Goal: Task Accomplishment & Management: Use online tool/utility

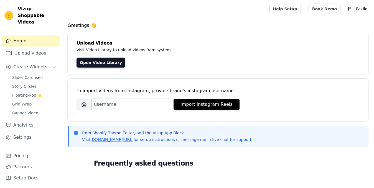
click at [17, 75] on span "Slider Carousels" at bounding box center [27, 78] width 31 height 6
drag, startPoint x: 244, startPoint y: 30, endPoint x: 206, endPoint y: 27, distance: 38.4
drag, startPoint x: 206, startPoint y: 27, endPoint x: 161, endPoint y: 30, distance: 44.8
drag, startPoint x: 161, startPoint y: 30, endPoint x: 143, endPoint y: 31, distance: 18.3
click at [143, 31] on div "Greetings 👋! Upload Videos Visit Video Library to upload videos from system Ope…" at bounding box center [218, 166] width 312 height 289
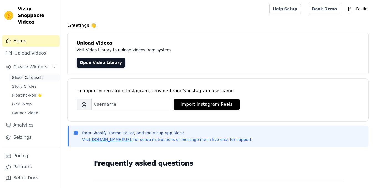
click at [21, 75] on span "Slider Carousels" at bounding box center [27, 78] width 31 height 6
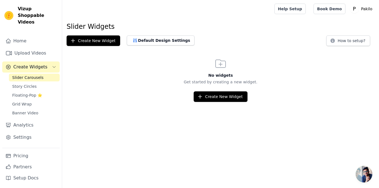
drag, startPoint x: 158, startPoint y: 82, endPoint x: 121, endPoint y: 82, distance: 36.3
click at [120, 82] on p "Get started by creating a new widget." at bounding box center [220, 82] width 317 height 6
click at [210, 94] on button "Create New Widget" at bounding box center [221, 97] width 54 height 11
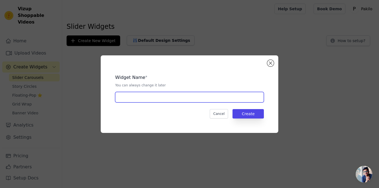
drag, startPoint x: 168, startPoint y: 101, endPoint x: 168, endPoint y: 97, distance: 3.3
click at [168, 101] on input "text" at bounding box center [189, 97] width 149 height 11
type input "sticktune"
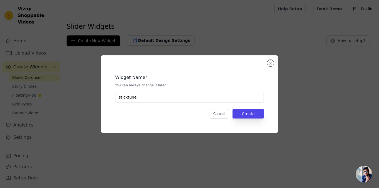
drag, startPoint x: 184, startPoint y: 73, endPoint x: 164, endPoint y: 73, distance: 19.7
drag, startPoint x: 164, startPoint y: 73, endPoint x: 154, endPoint y: 73, distance: 10.0
drag, startPoint x: 154, startPoint y: 73, endPoint x: 138, endPoint y: 72, distance: 16.1
click at [138, 72] on div "Widget Name * You can always change it later sticktune" at bounding box center [189, 86] width 149 height 33
click at [243, 111] on button "Create" at bounding box center [247, 113] width 31 height 9
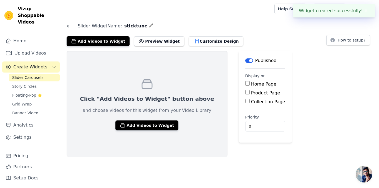
drag, startPoint x: 232, startPoint y: 96, endPoint x: 218, endPoint y: 57, distance: 41.9
click at [238, 57] on main "Label Published Display on Home Page Product Page Collection Page Priority 0" at bounding box center [264, 97] width 53 height 92
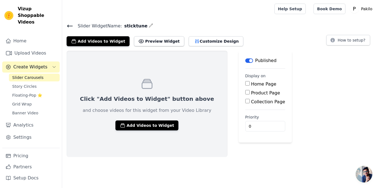
click at [245, 90] on input "Product Page" at bounding box center [247, 92] width 4 height 4
checkbox input "true"
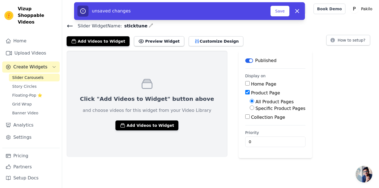
click at [250, 110] on input "Specific Product Pages" at bounding box center [252, 108] width 4 height 4
radio input "true"
click at [250, 119] on button "Select Products" at bounding box center [268, 120] width 37 height 9
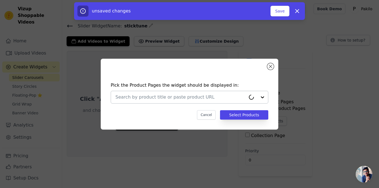
click at [212, 93] on div at bounding box center [180, 97] width 130 height 12
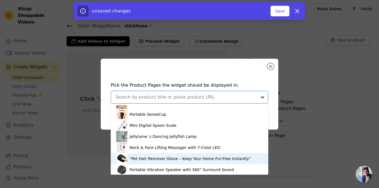
scroll to position [9, 0]
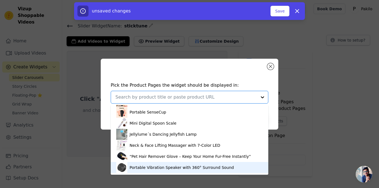
click at [148, 166] on div "Portable Vibration Speaker with 360° Surround Sound" at bounding box center [181, 168] width 104 height 6
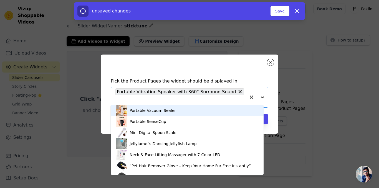
drag, startPoint x: 190, startPoint y: 98, endPoint x: 174, endPoint y: 107, distance: 18.3
drag, startPoint x: 174, startPoint y: 107, endPoint x: 161, endPoint y: 76, distance: 34.2
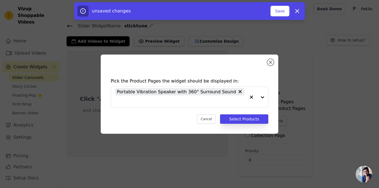
drag, startPoint x: 161, startPoint y: 76, endPoint x: 152, endPoint y: 75, distance: 9.2
drag, startPoint x: 152, startPoint y: 75, endPoint x: 134, endPoint y: 75, distance: 18.0
drag, startPoint x: 133, startPoint y: 75, endPoint x: 128, endPoint y: 75, distance: 5.3
click at [128, 75] on div "Pick the Product Pages the widget should be displayed in: Portable Vibration Sp…" at bounding box center [189, 94] width 177 height 79
click at [245, 115] on button "Select Products" at bounding box center [244, 119] width 48 height 9
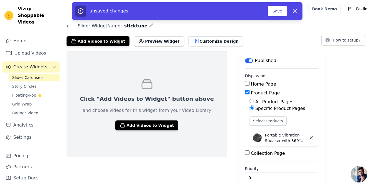
click at [273, 18] on div "unsaved changes Save Dismiss" at bounding box center [187, 11] width 231 height 18
click at [274, 14] on button "Save" at bounding box center [277, 11] width 19 height 11
click at [275, 9] on button "Save" at bounding box center [277, 11] width 19 height 11
click at [271, 13] on button "Save" at bounding box center [277, 11] width 19 height 11
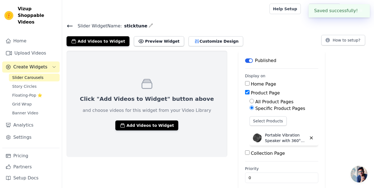
drag, startPoint x: 271, startPoint y: 36, endPoint x: 256, endPoint y: 35, distance: 15.0
drag, startPoint x: 256, startPoint y: 35, endPoint x: 241, endPoint y: 31, distance: 16.3
drag, startPoint x: 241, startPoint y: 31, endPoint x: 227, endPoint y: 26, distance: 14.2
drag, startPoint x: 227, startPoint y: 26, endPoint x: 223, endPoint y: 16, distance: 10.8
drag, startPoint x: 223, startPoint y: 16, endPoint x: 215, endPoint y: 14, distance: 7.8
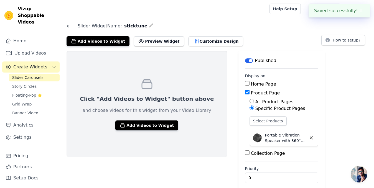
click at [215, 14] on div at bounding box center [165, 9] width 196 height 18
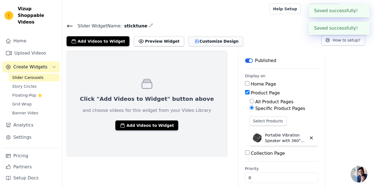
click at [215, 38] on button "Customize Design" at bounding box center [216, 41] width 55 height 10
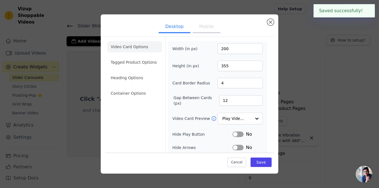
click at [200, 31] on button "Mobile" at bounding box center [206, 27] width 28 height 12
click at [177, 32] on button "Desktop" at bounding box center [175, 27] width 32 height 12
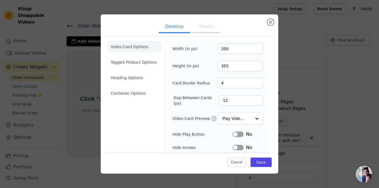
click at [187, 30] on ul "Desktop Mobile" at bounding box center [189, 27] width 169 height 17
click at [233, 133] on button "Label" at bounding box center [237, 135] width 11 height 6
click at [204, 27] on button "Mobile" at bounding box center [206, 27] width 28 height 12
drag, startPoint x: 224, startPoint y: 25, endPoint x: 217, endPoint y: 24, distance: 7.0
click at [217, 24] on ul "Desktop Mobile" at bounding box center [189, 27] width 169 height 17
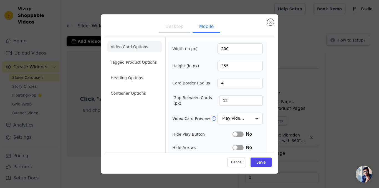
click at [235, 133] on button "Label" at bounding box center [237, 135] width 11 height 6
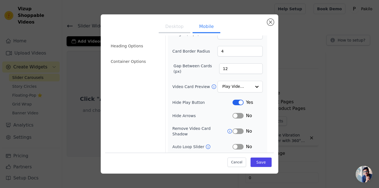
scroll to position [55, 0]
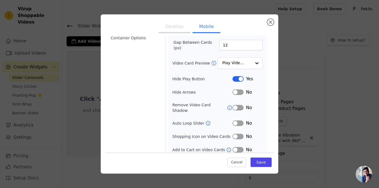
click at [177, 26] on button "Desktop" at bounding box center [175, 27] width 32 height 12
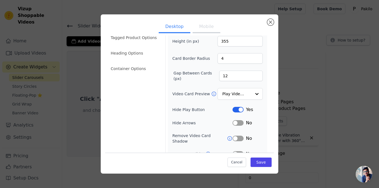
scroll to position [0, 0]
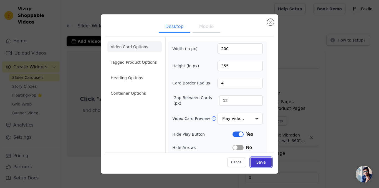
click at [258, 162] on button "Save" at bounding box center [260, 162] width 21 height 9
drag, startPoint x: 259, startPoint y: 24, endPoint x: 250, endPoint y: 22, distance: 9.4
click at [250, 22] on ul "Desktop Mobile" at bounding box center [189, 27] width 169 height 17
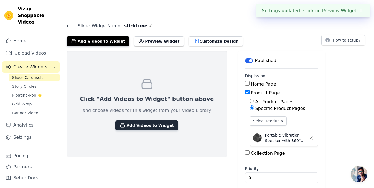
click at [138, 121] on button "Add Videos to Widget" at bounding box center [146, 126] width 63 height 10
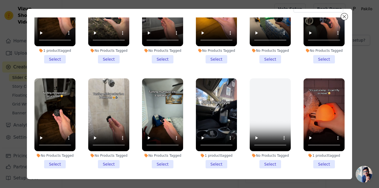
scroll to position [28, 0]
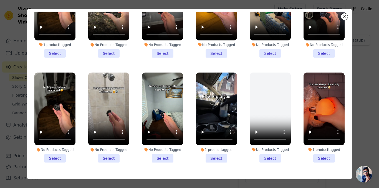
drag, startPoint x: 128, startPoint y: 163, endPoint x: 127, endPoint y: 167, distance: 4.1
click at [127, 167] on ul "1 product tagged Select No Products Tagged Select No Products Tagged Select No …" at bounding box center [189, 97] width 316 height 171
click at [154, 154] on li "No Products Tagged Select" at bounding box center [162, 118] width 41 height 90
click at [0, 0] on input "No Products Tagged Select" at bounding box center [0, 0] width 0 height 0
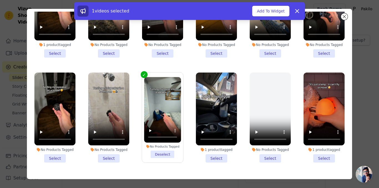
click at [116, 157] on li "No Products Tagged Select" at bounding box center [108, 118] width 41 height 90
click at [0, 0] on input "No Products Tagged Select" at bounding box center [0, 0] width 0 height 0
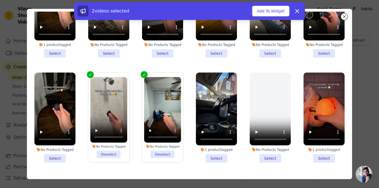
click at [73, 153] on li "No Products Tagged Select" at bounding box center [54, 118] width 41 height 90
click at [0, 0] on input "No Products Tagged Select" at bounding box center [0, 0] width 0 height 0
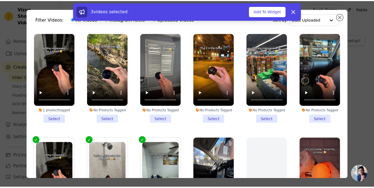
scroll to position [0, 0]
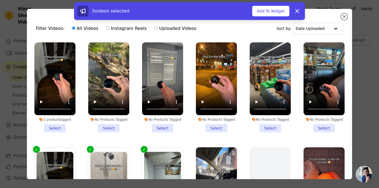
click at [262, 115] on li "No Products Tagged Select" at bounding box center [270, 87] width 41 height 90
click at [0, 0] on input "No Products Tagged Select" at bounding box center [0, 0] width 0 height 0
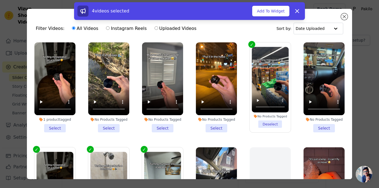
click at [308, 113] on li "No Products Tagged Select" at bounding box center [323, 87] width 41 height 90
click at [0, 0] on input "No Products Tagged Select" at bounding box center [0, 0] width 0 height 0
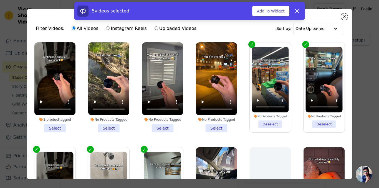
click at [210, 118] on div "No Products Tagged" at bounding box center [216, 120] width 41 height 4
click at [0, 0] on input "No Products Tagged Select" at bounding box center [0, 0] width 0 height 0
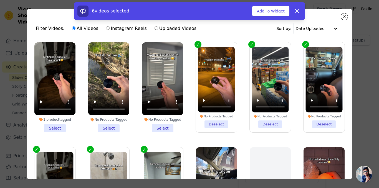
click at [125, 120] on li "No Products Tagged Select" at bounding box center [108, 87] width 41 height 90
click at [0, 0] on input "No Products Tagged Select" at bounding box center [0, 0] width 0 height 0
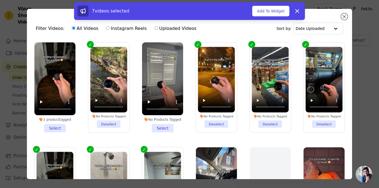
click at [155, 121] on li "No Products Tagged Select" at bounding box center [162, 87] width 41 height 90
click at [0, 0] on input "No Products Tagged Select" at bounding box center [0, 0] width 0 height 0
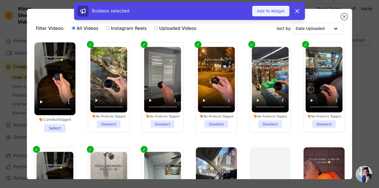
click at [260, 12] on button "Add To Widget" at bounding box center [270, 11] width 37 height 11
drag, startPoint x: 260, startPoint y: 24, endPoint x: 253, endPoint y: 25, distance: 7.4
drag, startPoint x: 253, startPoint y: 25, endPoint x: 234, endPoint y: 27, distance: 19.2
drag, startPoint x: 234, startPoint y: 27, endPoint x: 217, endPoint y: 27, distance: 16.4
click at [217, 27] on div "Filter Videos: All Videos Instagram Reels Uploaded Videos Sort by: Date Uploaded" at bounding box center [189, 29] width 316 height 22
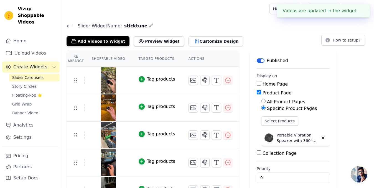
drag, startPoint x: 254, startPoint y: 42, endPoint x: 242, endPoint y: 33, distance: 15.4
drag, startPoint x: 242, startPoint y: 33, endPoint x: 226, endPoint y: 31, distance: 15.7
drag, startPoint x: 226, startPoint y: 31, endPoint x: 216, endPoint y: 29, distance: 10.3
drag, startPoint x: 216, startPoint y: 29, endPoint x: 201, endPoint y: 25, distance: 15.3
drag, startPoint x: 201, startPoint y: 25, endPoint x: 185, endPoint y: 15, distance: 18.8
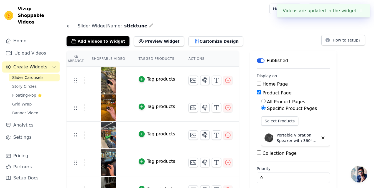
click at [185, 15] on div at bounding box center [165, 9] width 196 height 18
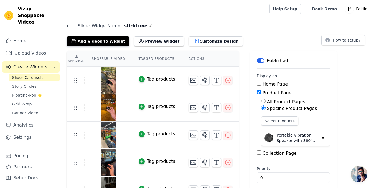
drag, startPoint x: 226, startPoint y: 24, endPoint x: 205, endPoint y: 11, distance: 25.2
click at [205, 11] on div at bounding box center [165, 9] width 196 height 18
drag, startPoint x: 194, startPoint y: 10, endPoint x: 189, endPoint y: 11, distance: 5.1
click at [189, 11] on div at bounding box center [165, 9] width 196 height 18
